Goal: Check status: Check status

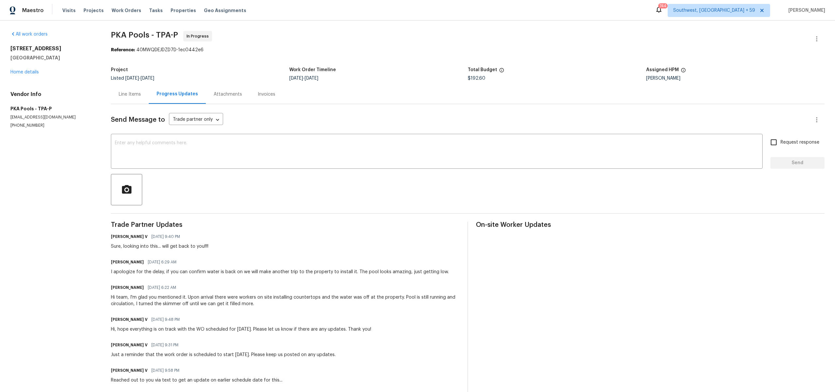
click at [135, 98] on div "Line Items" at bounding box center [130, 94] width 22 height 7
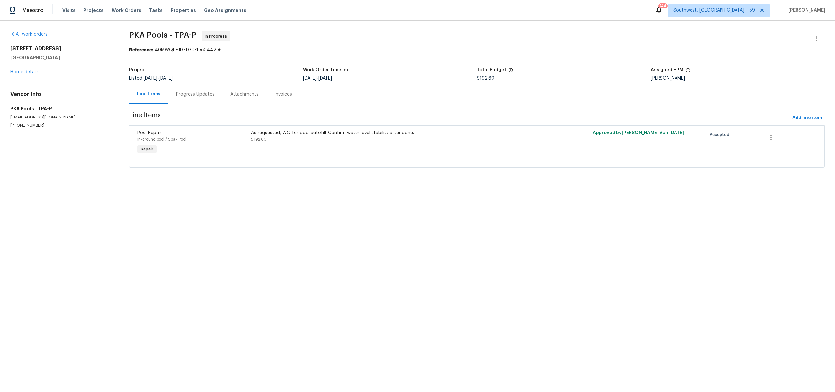
click at [195, 98] on div "Progress Updates" at bounding box center [195, 94] width 39 height 7
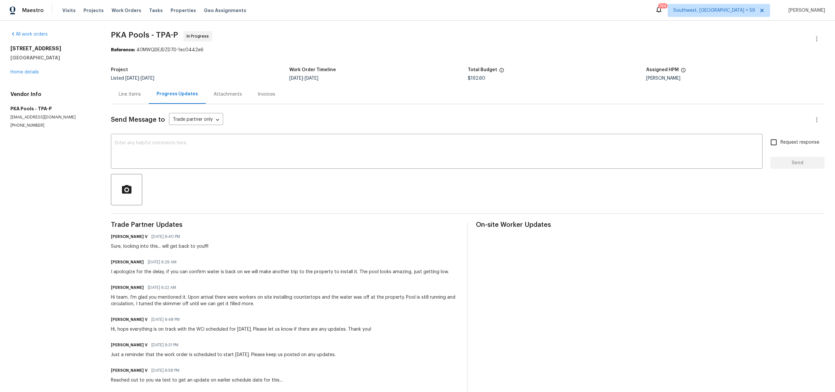
click at [135, 98] on div "Line Items" at bounding box center [130, 94] width 22 height 7
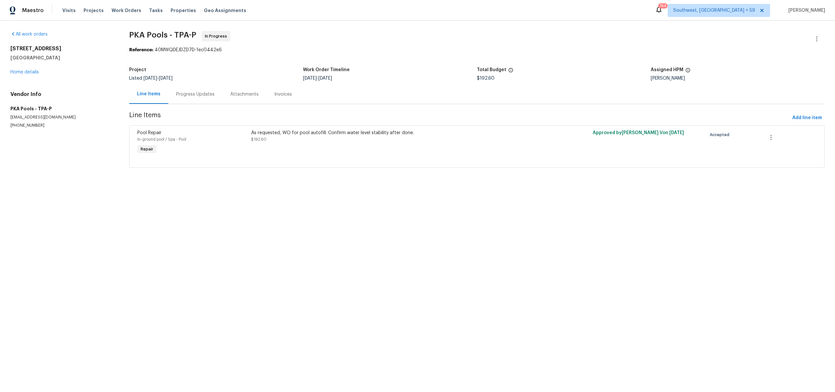
click at [184, 98] on div "Progress Updates" at bounding box center [195, 94] width 39 height 7
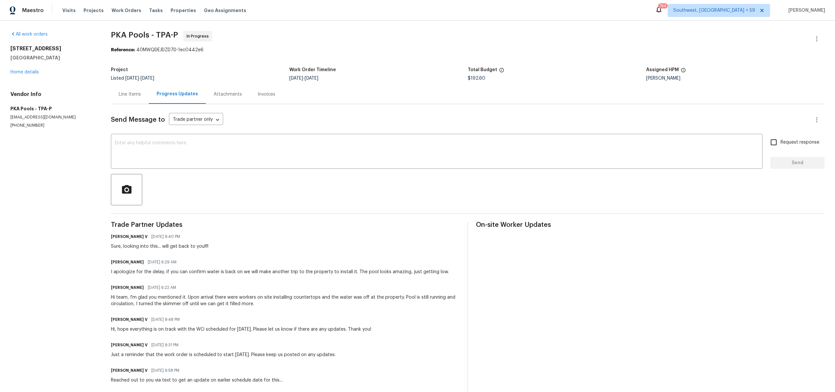
click at [130, 95] on div "Line Items" at bounding box center [130, 94] width 38 height 19
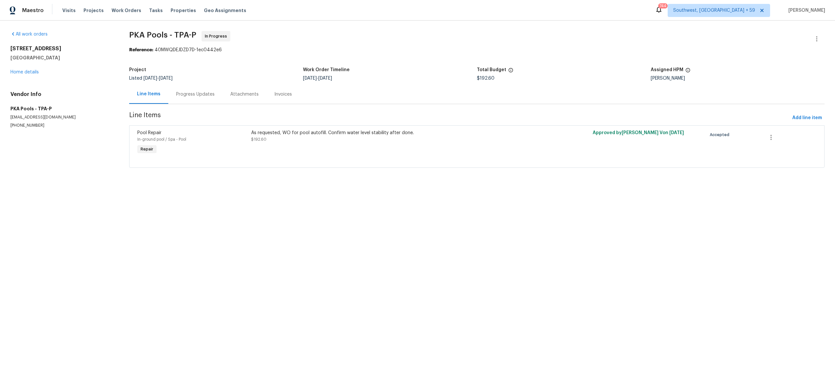
click at [190, 98] on div "Progress Updates" at bounding box center [195, 94] width 39 height 7
